Goal: Information Seeking & Learning: Learn about a topic

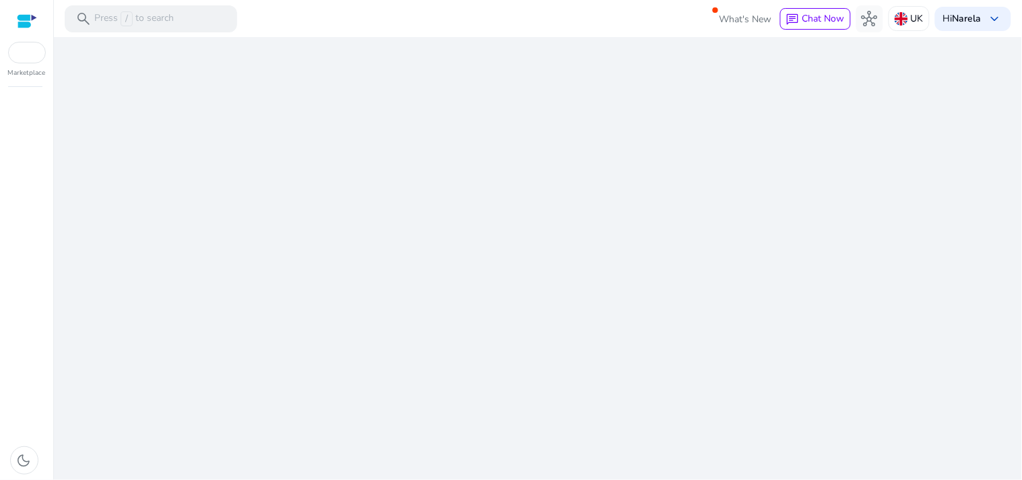
click at [508, 344] on div "We are getting things ready for you..." at bounding box center [538, 258] width 958 height 443
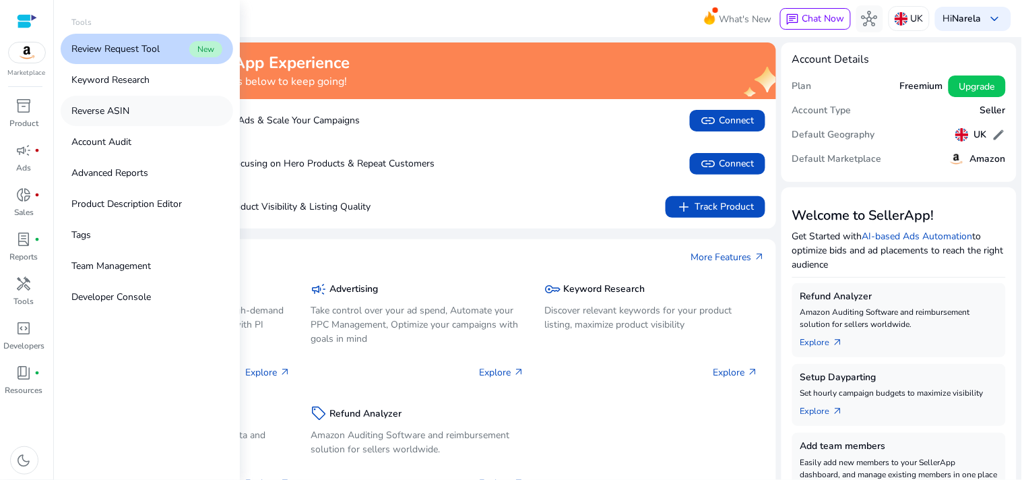
click at [146, 113] on link "Reverse ASIN" at bounding box center [147, 111] width 173 height 30
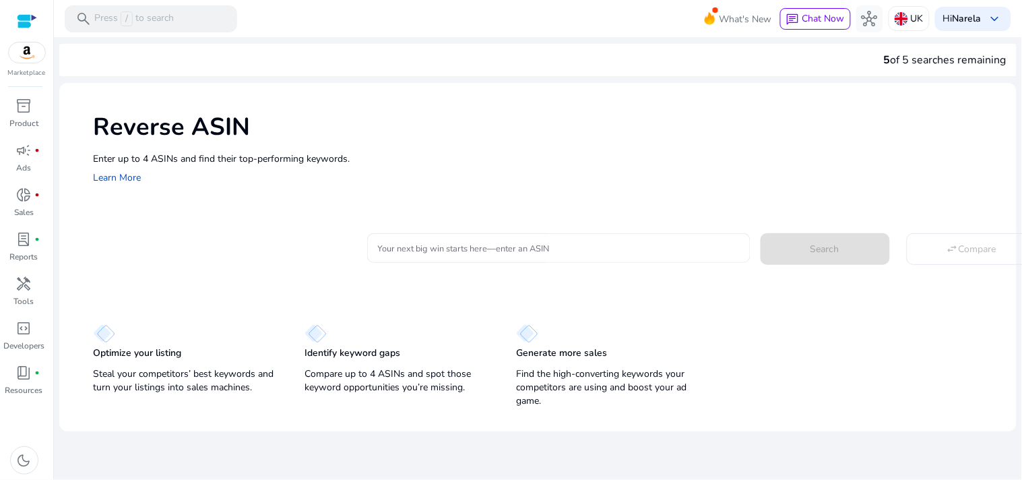
click at [492, 254] on input "Your next big win starts here—enter an ASIN" at bounding box center [559, 248] width 362 height 15
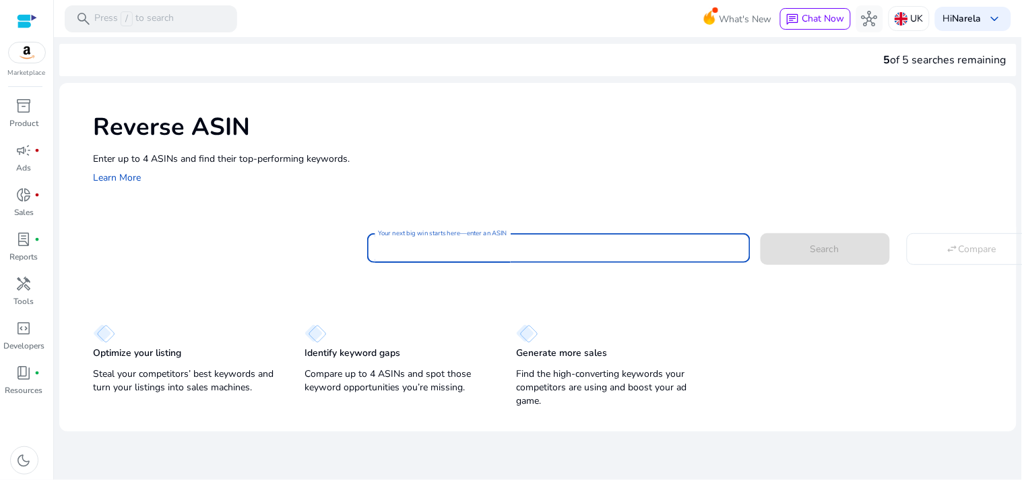
paste input "**********"
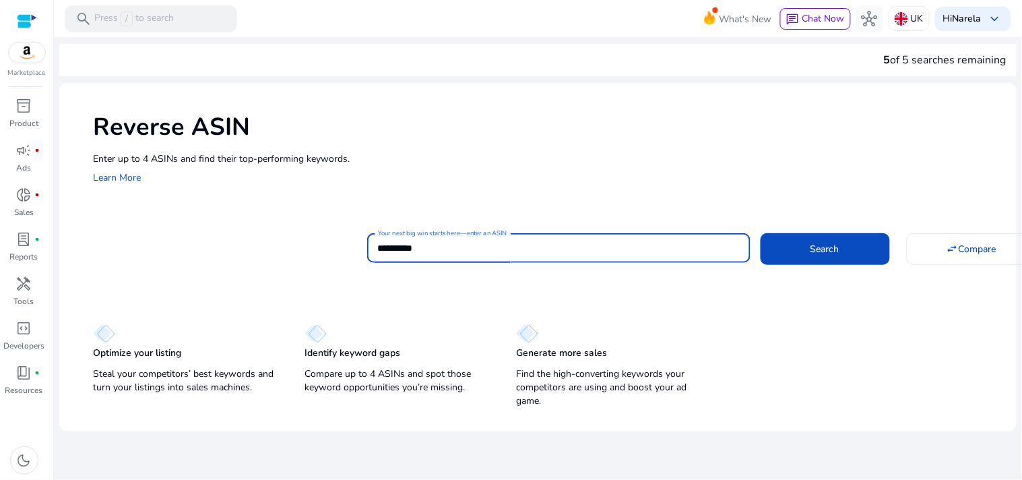
type input "**********"
click at [761, 233] on button "Search" at bounding box center [825, 248] width 129 height 31
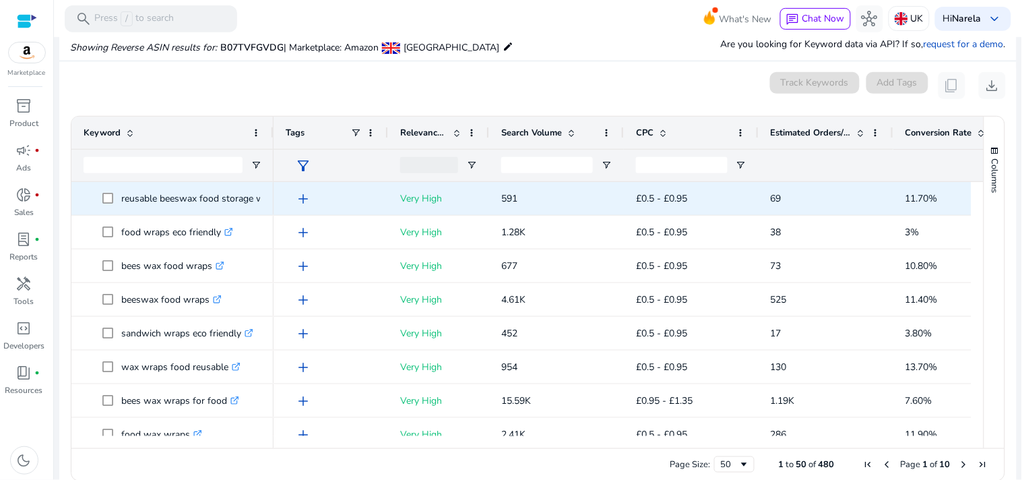
scroll to position [144, 0]
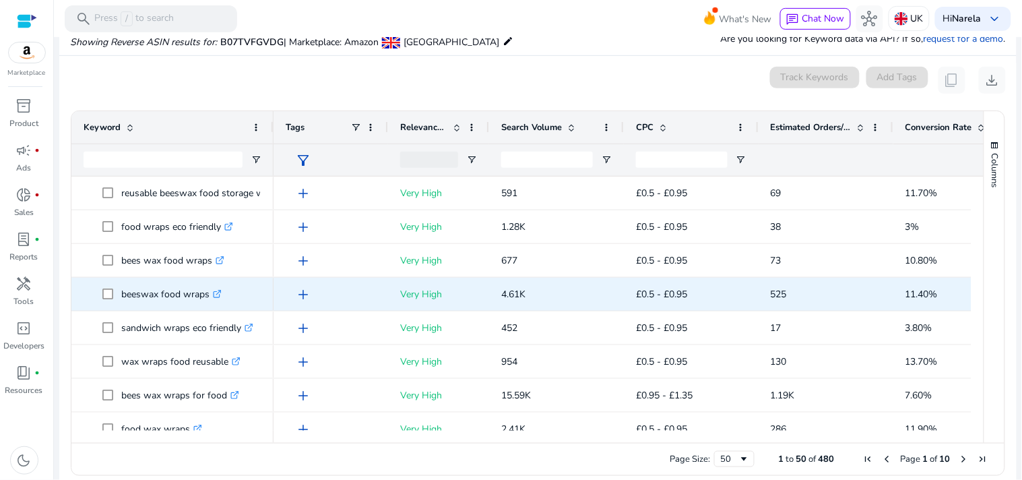
click at [163, 299] on p "beeswax food wraps .st0{fill:#2c8af8}" at bounding box center [171, 294] width 100 height 28
copy p "beeswax food wraps"
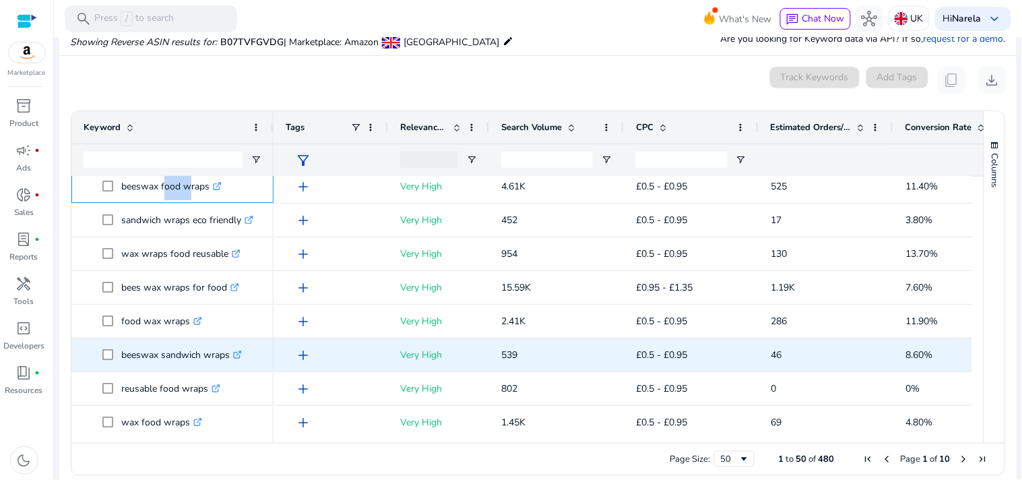
scroll to position [150, 0]
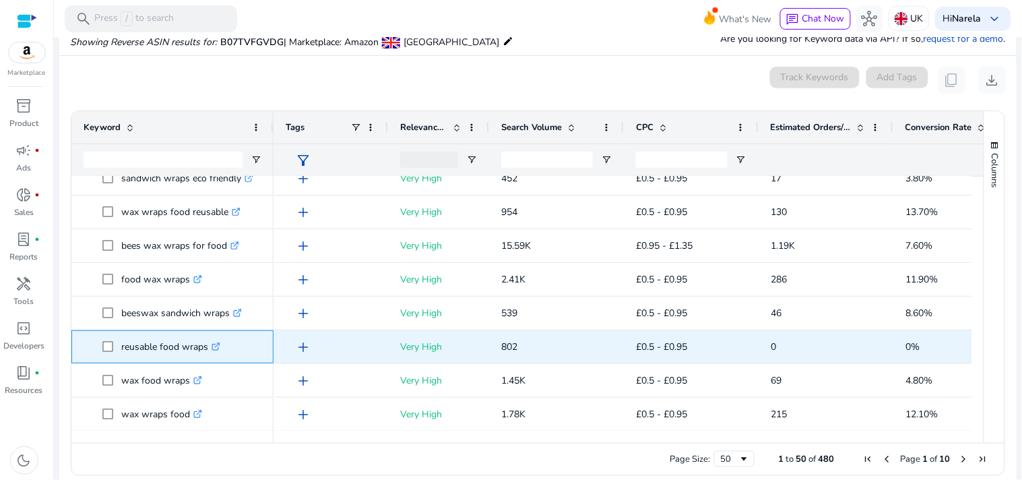
click at [177, 346] on p "reusable food wraps .st0{fill:#2c8af8}" at bounding box center [170, 347] width 99 height 28
copy p "reusable food wraps"
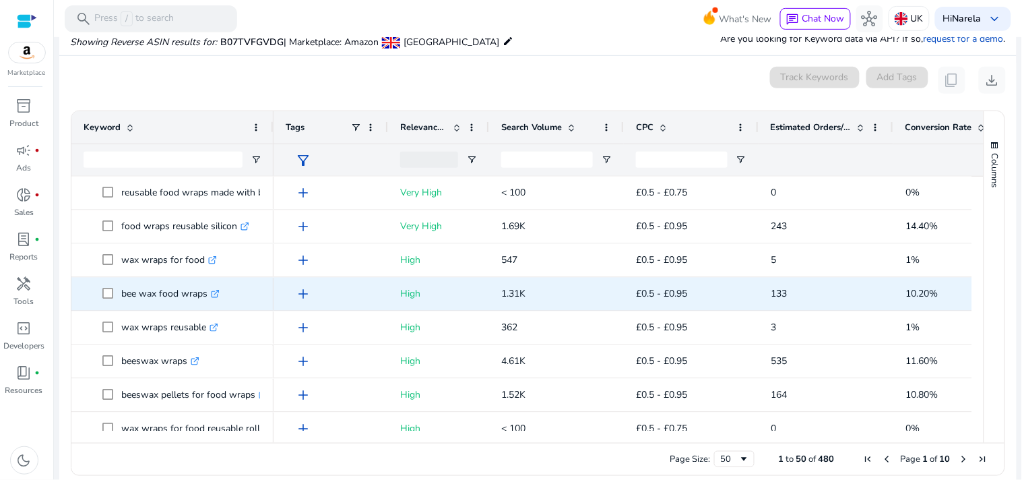
scroll to position [973, 0]
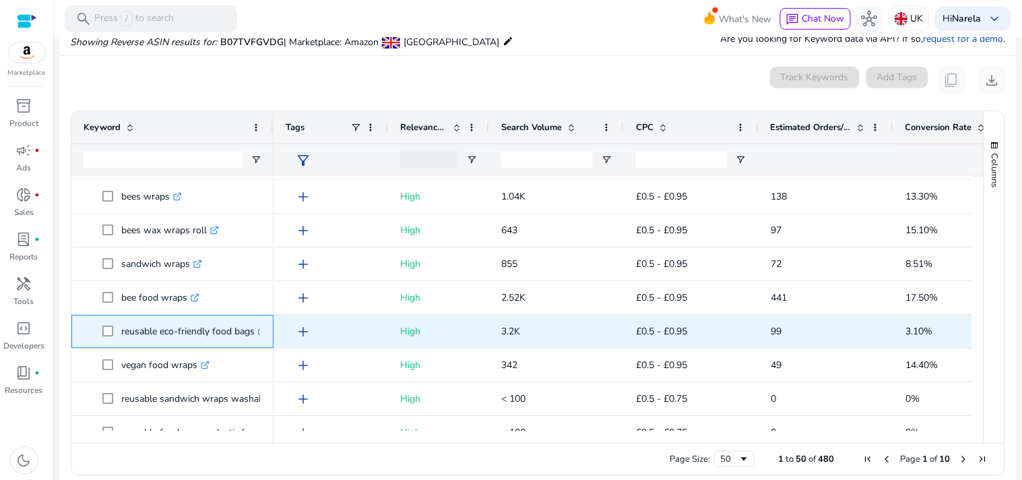
click at [200, 332] on p "reusable eco-friendly food bags .st0{fill:#2c8af8}" at bounding box center [194, 332] width 146 height 28
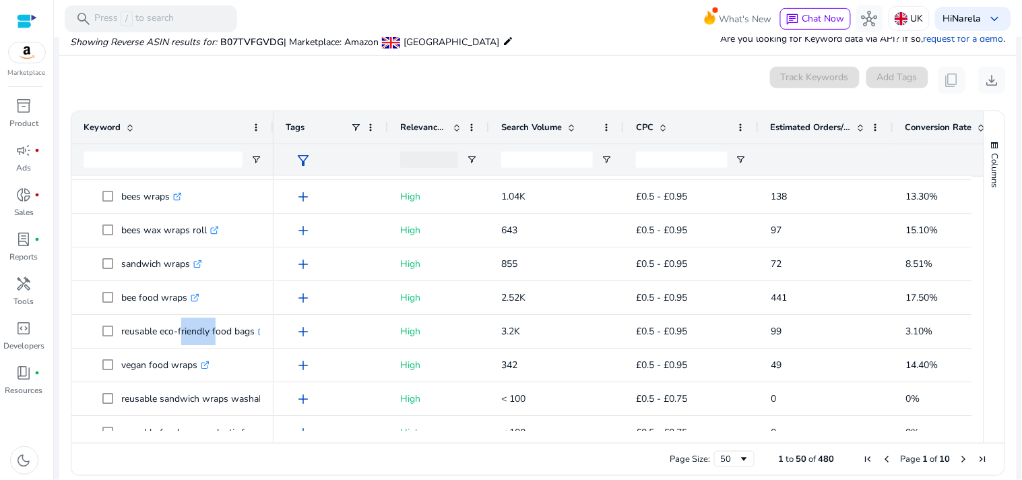
click at [173, 167] on div at bounding box center [163, 160] width 159 height 32
click at [177, 158] on input "Keyword Filter Input" at bounding box center [163, 160] width 159 height 16
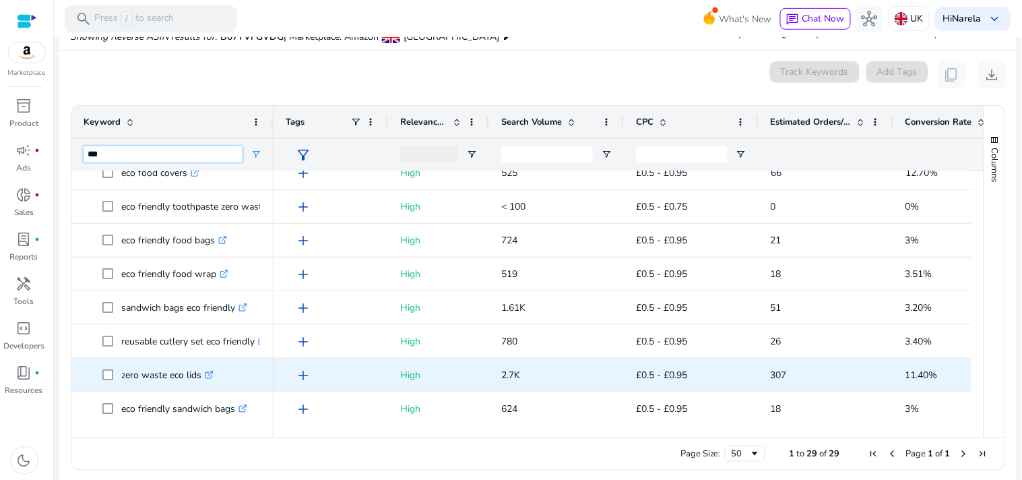
scroll to position [0, 0]
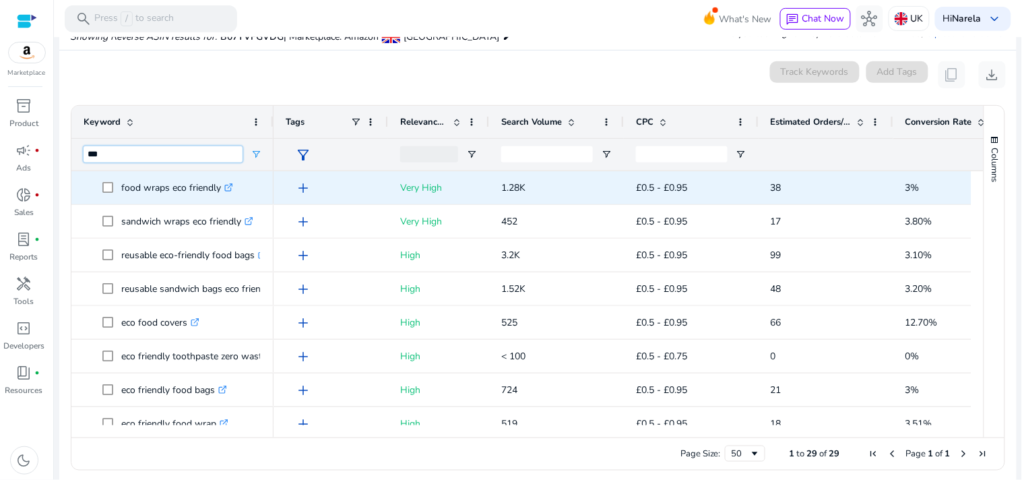
type input "***"
click at [179, 191] on p "food wraps eco friendly .st0{fill:#2c8af8}" at bounding box center [177, 188] width 112 height 28
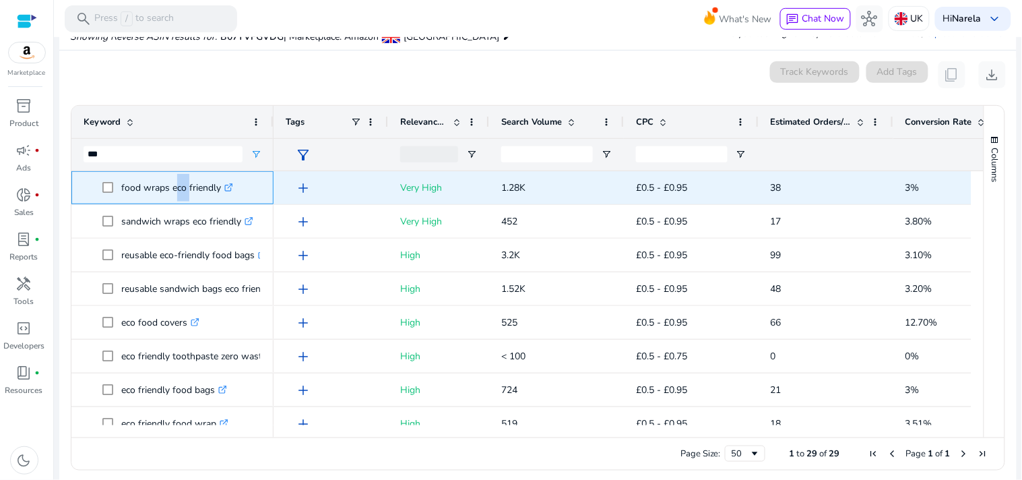
click at [179, 191] on p "food wraps eco friendly .st0{fill:#2c8af8}" at bounding box center [177, 188] width 112 height 28
copy p "food wraps eco friendly"
